Goal: Transaction & Acquisition: Obtain resource

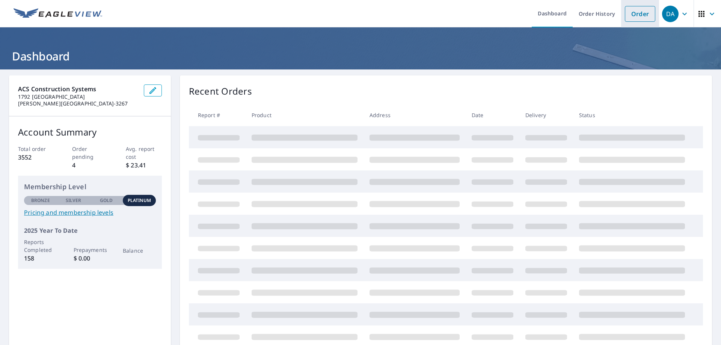
click at [634, 19] on link "Order" at bounding box center [640, 14] width 30 height 16
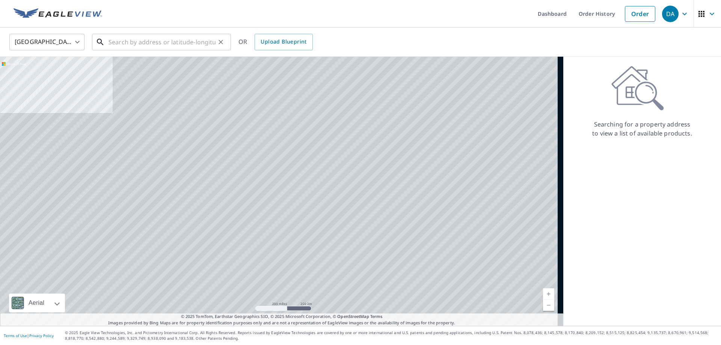
click at [202, 44] on input "text" at bounding box center [162, 42] width 107 height 21
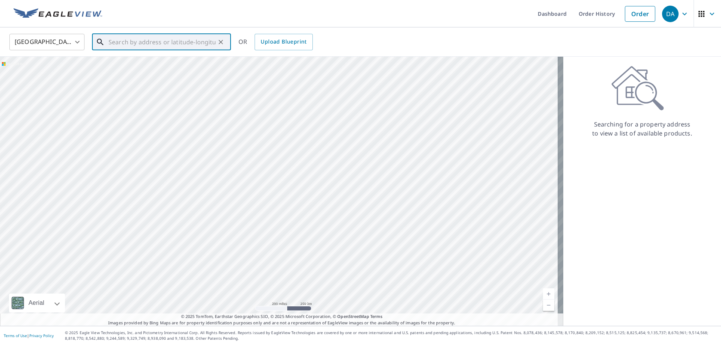
paste input "[PERSON_NAME] & MOHONI_16246 SW 4 ST PEMBROKE PINES"
drag, startPoint x: 123, startPoint y: 45, endPoint x: 28, endPoint y: 48, distance: 95.1
click at [28, 48] on div "United States [GEOGRAPHIC_DATA] ​ [PERSON_NAME] & MOHONI_16246 SW 4 ST PEMBROKE…" at bounding box center [358, 42] width 709 height 18
click at [158, 69] on p "[GEOGRAPHIC_DATA]" at bounding box center [166, 72] width 118 height 8
type input "[STREET_ADDRESS]"
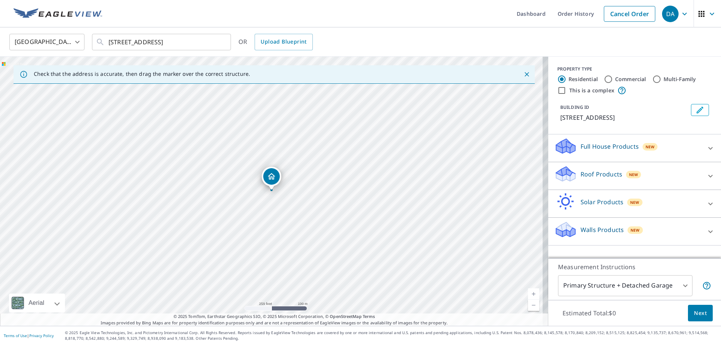
click at [603, 179] on p "Roof Products" at bounding box center [602, 174] width 42 height 9
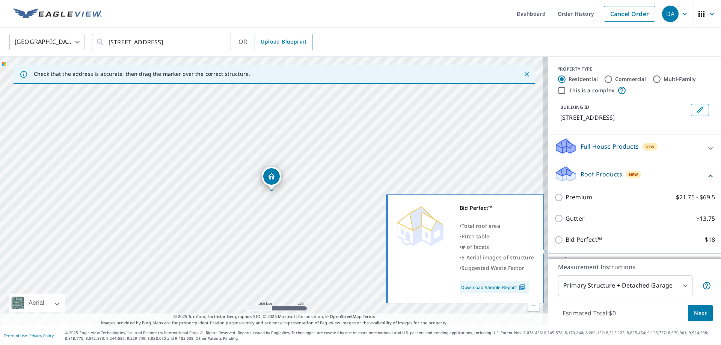
click at [583, 245] on p "Bid Perfect™" at bounding box center [584, 239] width 36 height 9
click at [566, 245] on input "Bid Perfect™ $18" at bounding box center [560, 240] width 11 height 9
checkbox input "true"
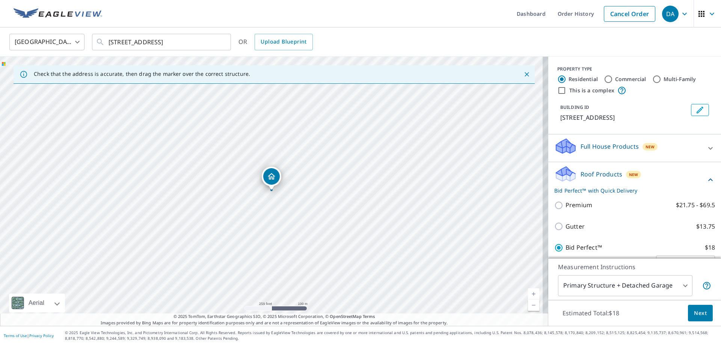
scroll to position [85, 0]
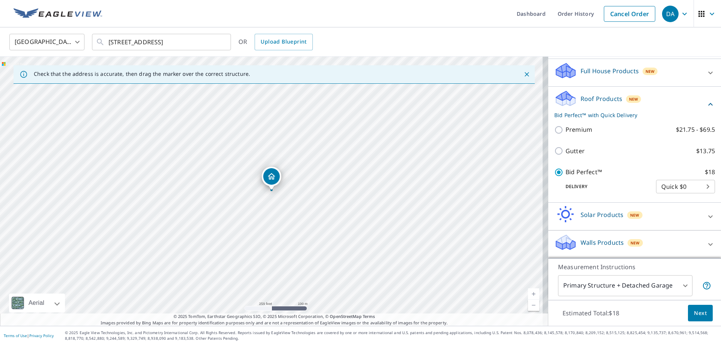
click at [688, 313] on button "Next" at bounding box center [700, 313] width 25 height 17
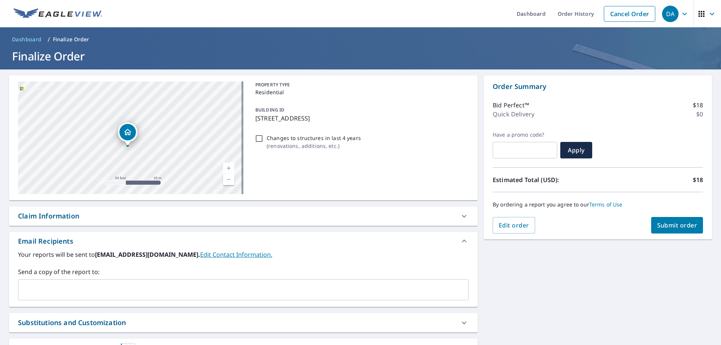
click at [120, 114] on div "[STREET_ADDRESS]" at bounding box center [130, 138] width 225 height 113
drag, startPoint x: 129, startPoint y: 127, endPoint x: 127, endPoint y: 113, distance: 13.2
click at [127, 115] on icon "Dropped pin, building 1, Residential property, 16508 NW 4th St Pembroke Pines, …" at bounding box center [129, 116] width 9 height 9
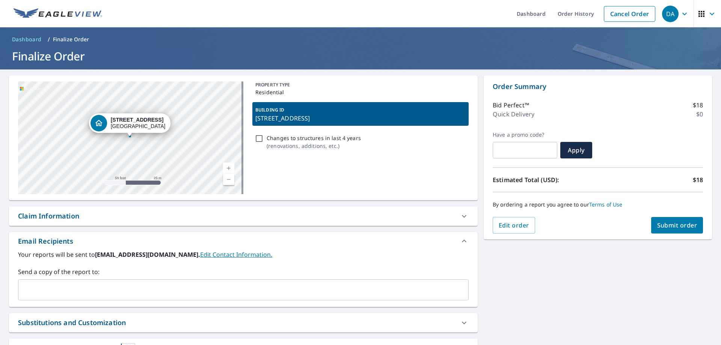
click at [127, 109] on div "[STREET_ADDRESS]" at bounding box center [130, 138] width 225 height 113
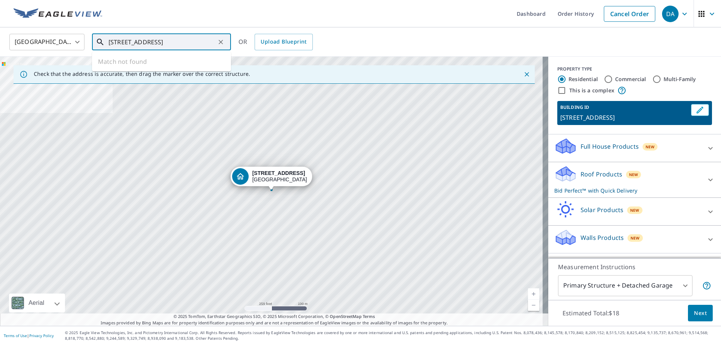
drag, startPoint x: 125, startPoint y: 39, endPoint x: 116, endPoint y: 40, distance: 9.0
click at [116, 40] on input "[STREET_ADDRESS]" at bounding box center [162, 42] width 107 height 21
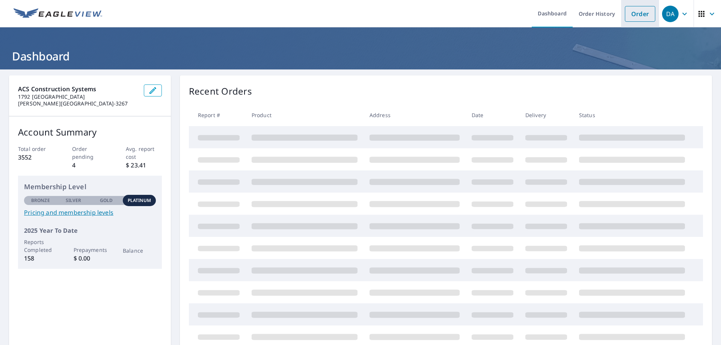
click at [627, 12] on link "Order" at bounding box center [640, 14] width 30 height 16
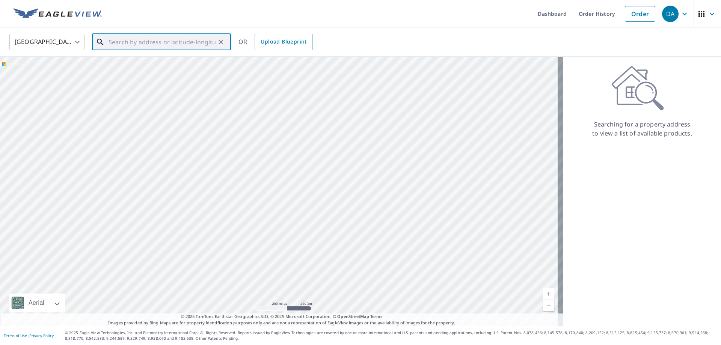
click at [178, 38] on input "text" at bounding box center [162, 42] width 107 height 21
paste input "[PERSON_NAME] & MOHONI_16246 SW 4 ST PEMBROKE PINES"
drag, startPoint x: 124, startPoint y: 40, endPoint x: 0, endPoint y: 15, distance: 126.5
click at [0, 15] on div "Dashboard Order History Cancel Order DA [GEOGRAPHIC_DATA] [GEOGRAPHIC_DATA] ​ […" at bounding box center [360, 172] width 721 height 345
click at [177, 40] on input "[STREET_ADDRESS]" at bounding box center [162, 42] width 107 height 21
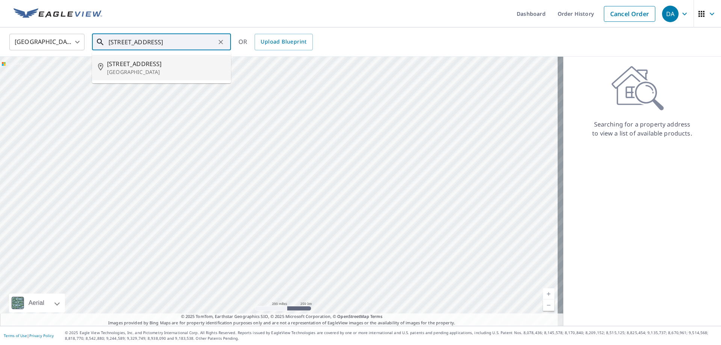
drag, startPoint x: 150, startPoint y: 39, endPoint x: 395, endPoint y: 62, distance: 246.1
click at [335, 60] on div "United States [GEOGRAPHIC_DATA] ​ 16246 SW 4 [GEOGRAPHIC_DATA] ​ [STREET_ADDRES…" at bounding box center [360, 176] width 721 height 299
click at [152, 53] on ul "[STREET_ADDRESS]" at bounding box center [161, 68] width 139 height 32
click at [152, 61] on span "[STREET_ADDRESS]" at bounding box center [166, 63] width 118 height 9
type input "[STREET_ADDRESS]"
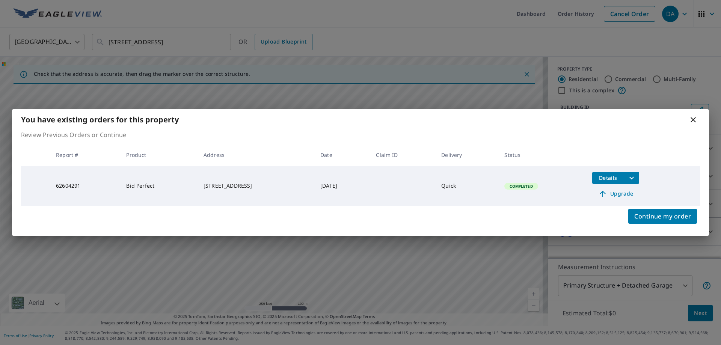
click at [637, 177] on icon "filesDropdownBtn-62604291" at bounding box center [632, 178] width 9 height 9
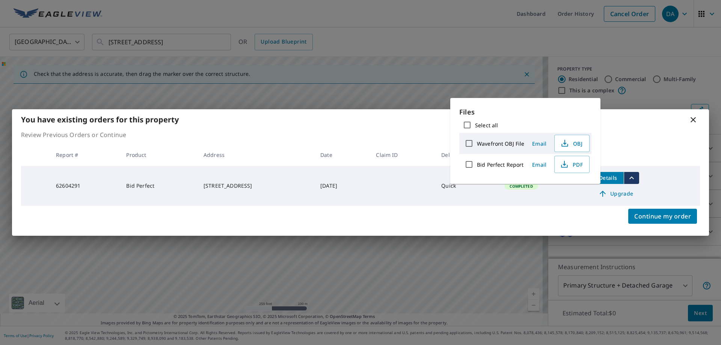
click at [462, 125] on input "Select all" at bounding box center [468, 125] width 16 height 16
checkbox input "true"
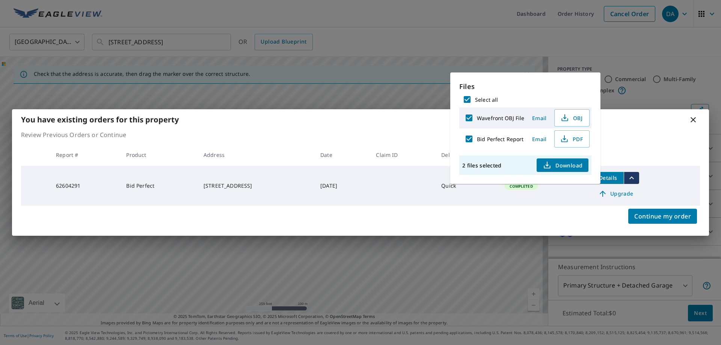
click at [467, 115] on input "Wavefront OBJ File" at bounding box center [469, 118] width 16 height 16
checkbox input "false"
click at [566, 141] on icon "button" at bounding box center [564, 139] width 9 height 9
